Goal: Check status: Check status

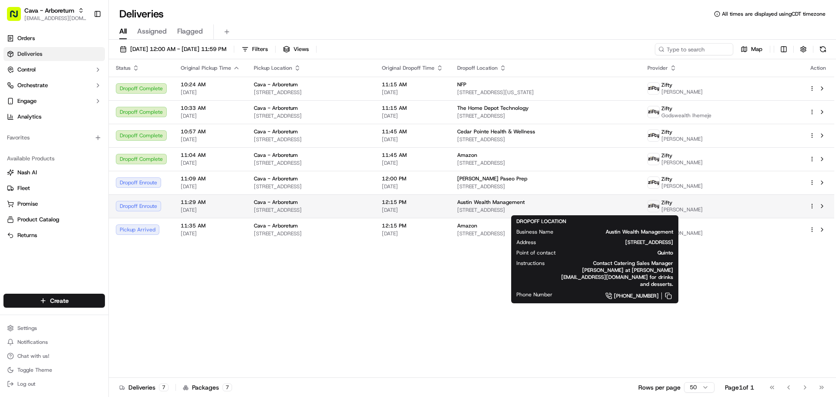
click at [508, 206] on div "Austin Wealth Management [STREET_ADDRESS]" at bounding box center [545, 205] width 176 height 15
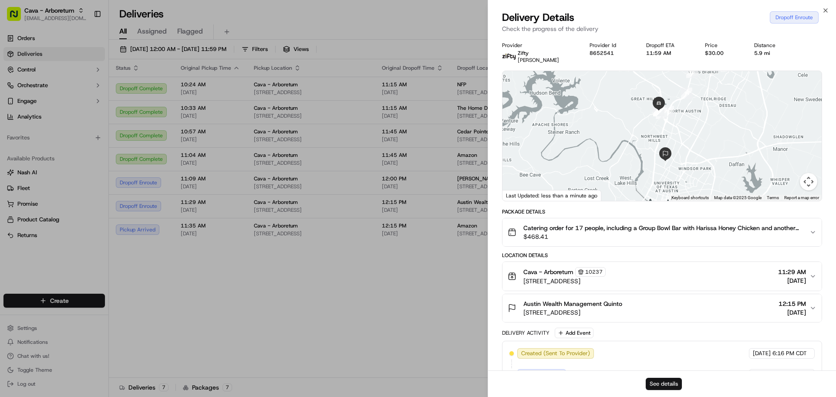
click at [667, 380] on button "See details" at bounding box center [664, 383] width 36 height 12
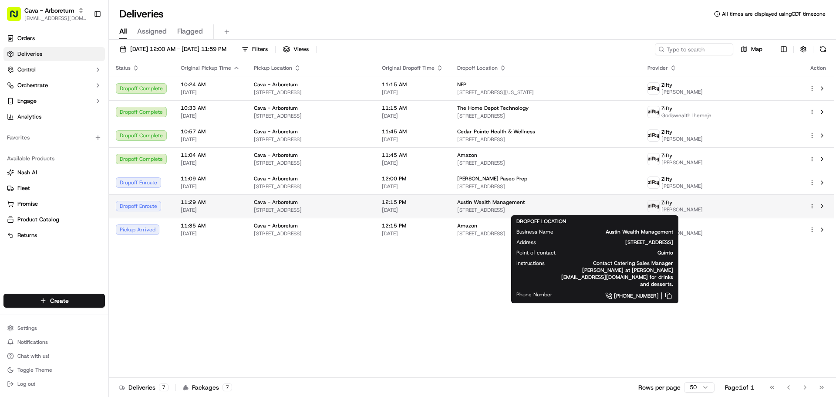
click at [526, 211] on span "[STREET_ADDRESS]" at bounding box center [545, 209] width 176 height 7
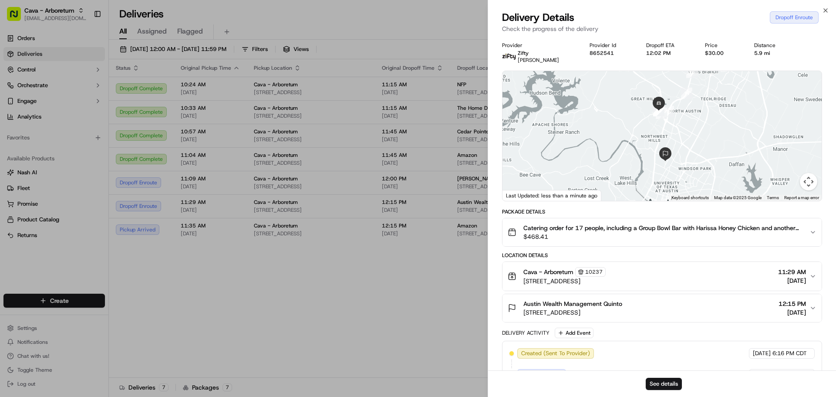
click at [829, 9] on div "Close Delivery Details Dropoff Enroute Check the progress of the delivery Provi…" at bounding box center [662, 198] width 348 height 397
click at [823, 10] on icon "button" at bounding box center [825, 10] width 7 height 7
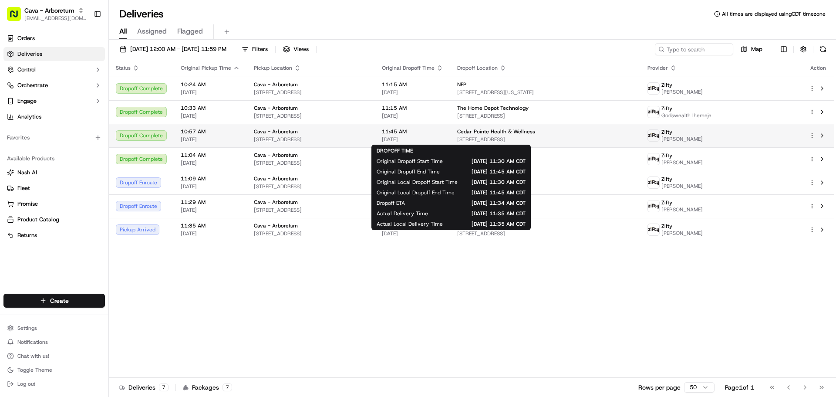
click at [443, 134] on span "11:45 AM" at bounding box center [412, 131] width 61 height 7
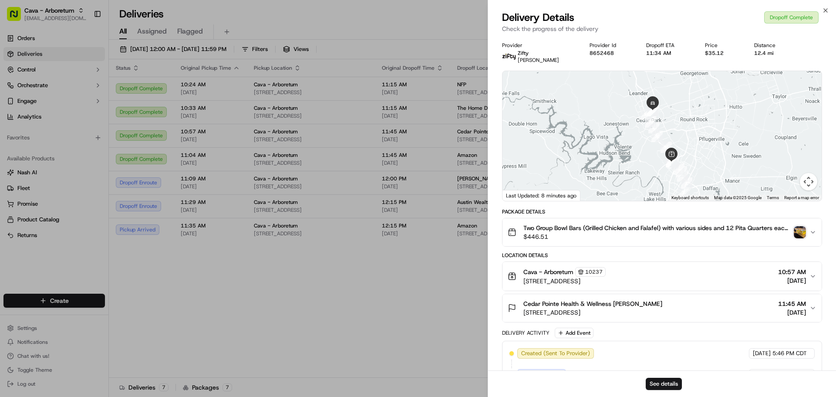
click at [795, 229] on img "button" at bounding box center [800, 232] width 12 height 12
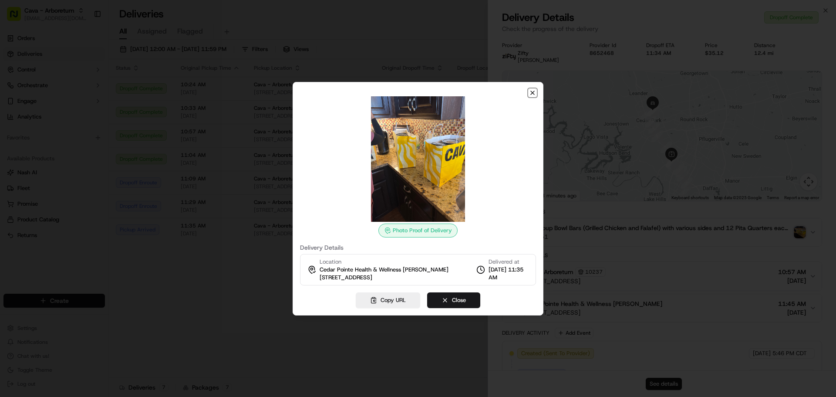
click at [530, 95] on icon "button" at bounding box center [532, 92] width 7 height 7
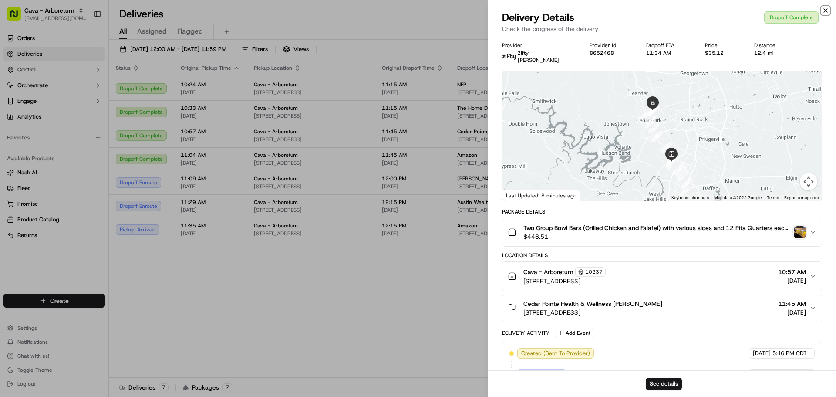
click at [824, 10] on icon "button" at bounding box center [825, 10] width 7 height 7
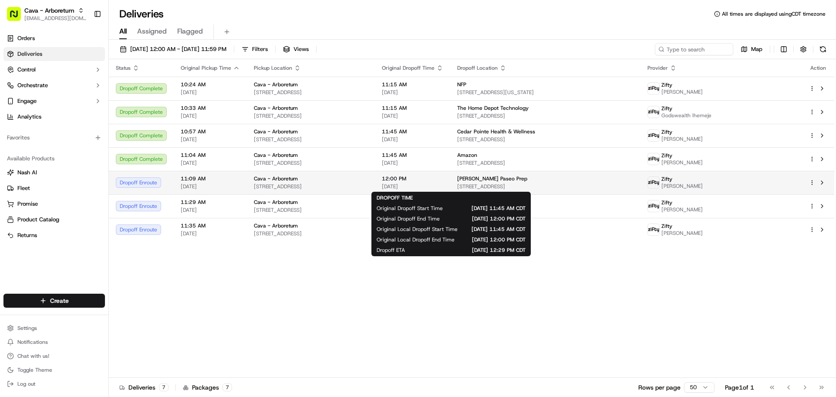
click at [443, 178] on span "12:00 PM" at bounding box center [412, 178] width 61 height 7
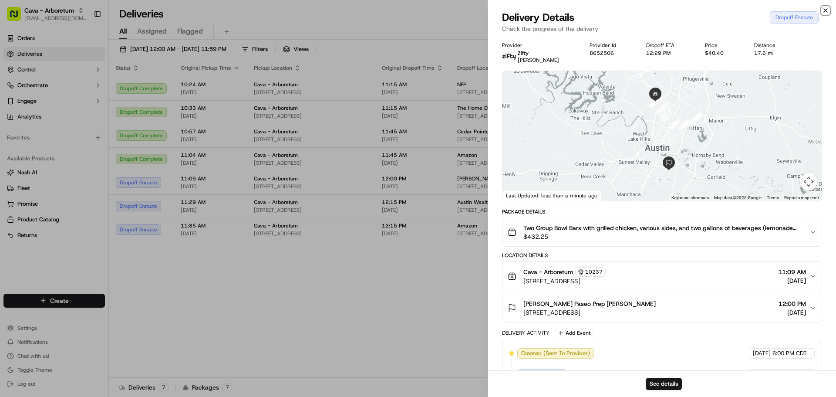
click at [827, 11] on icon "button" at bounding box center [825, 10] width 7 height 7
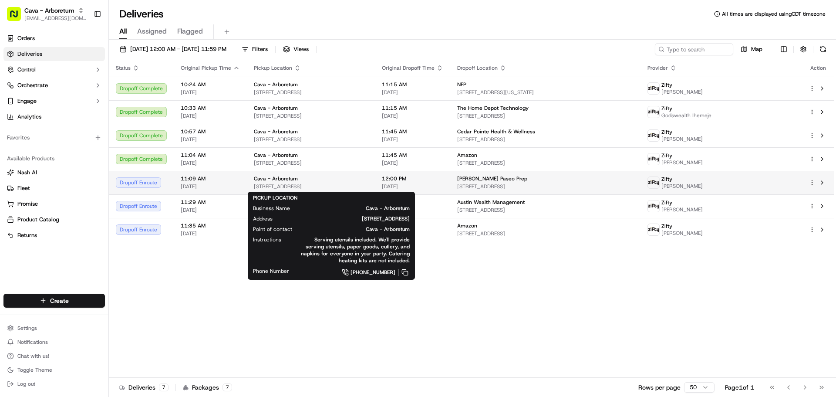
click at [338, 183] on span "[STREET_ADDRESS]" at bounding box center [311, 186] width 114 height 7
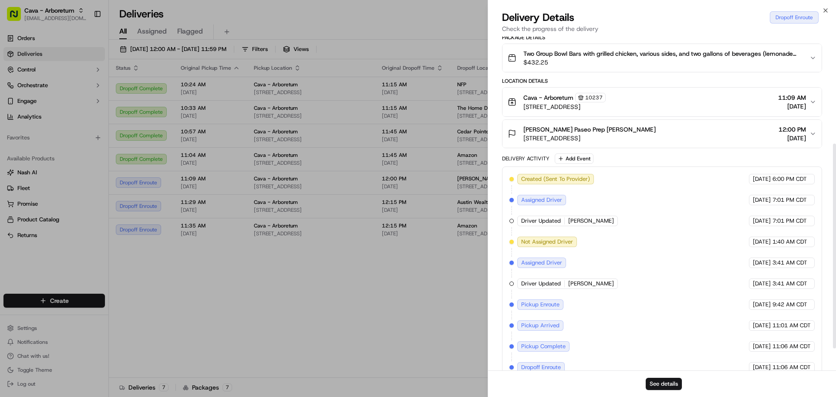
scroll to position [210, 0]
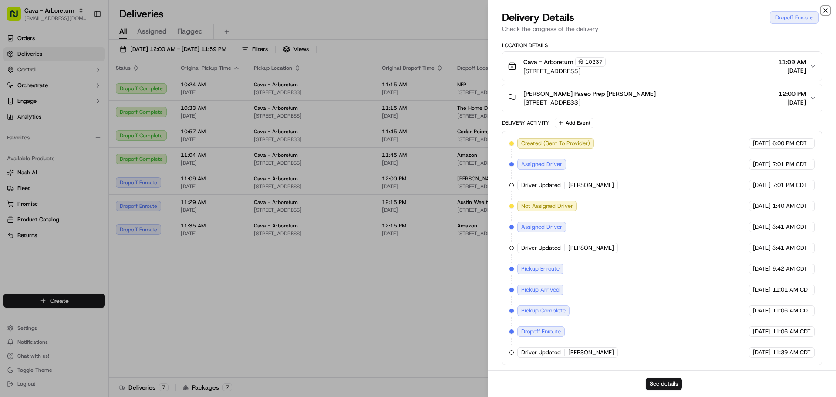
click at [824, 7] on icon "button" at bounding box center [825, 10] width 7 height 7
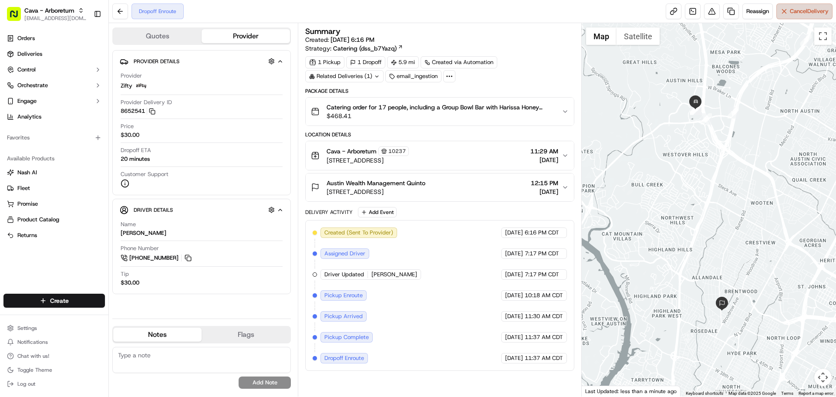
click at [790, 14] on span "Cancel Delivery" at bounding box center [809, 11] width 39 height 8
click at [125, 10] on button at bounding box center [120, 11] width 16 height 16
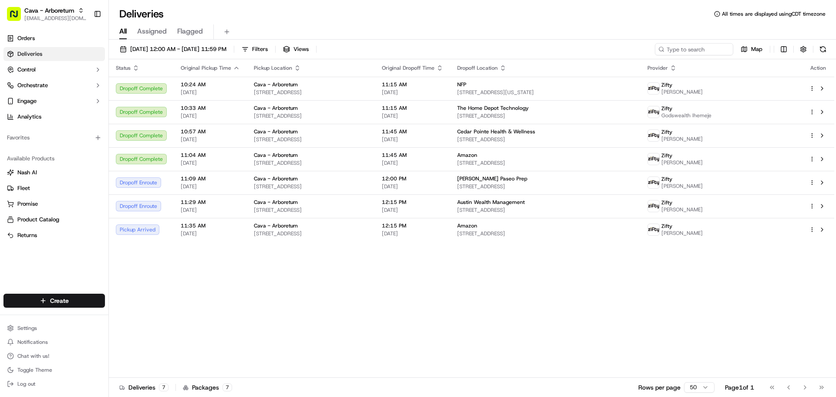
click at [578, 330] on div "Status Original Pickup Time Pickup Location Original Dropoff Time Dropoff Locat…" at bounding box center [471, 218] width 725 height 318
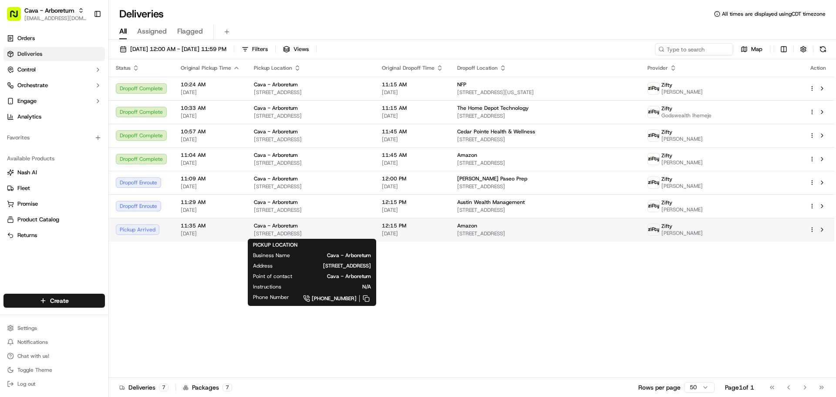
click at [290, 231] on span "[STREET_ADDRESS]" at bounding box center [311, 233] width 114 height 7
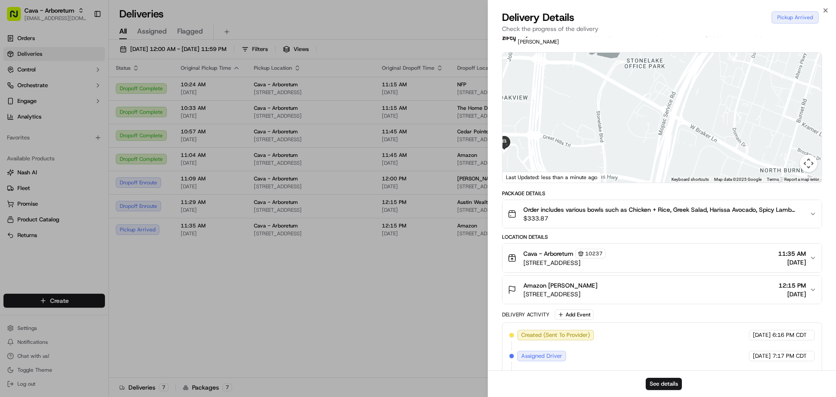
scroll to position [44, 0]
